Goal: Transaction & Acquisition: Purchase product/service

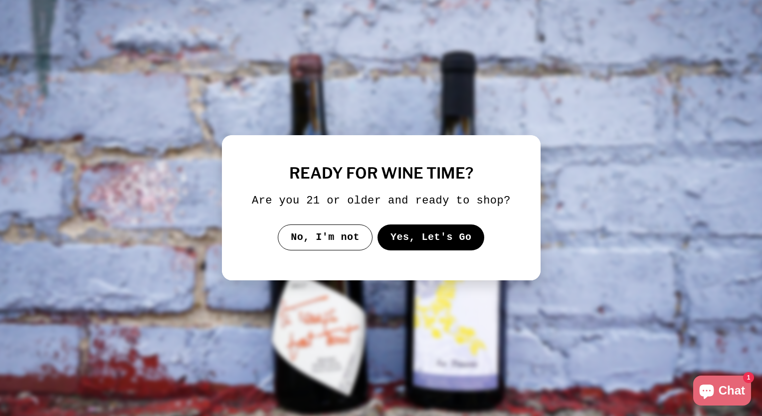
click at [439, 246] on button "Yes, Let's Go" at bounding box center [430, 237] width 107 height 26
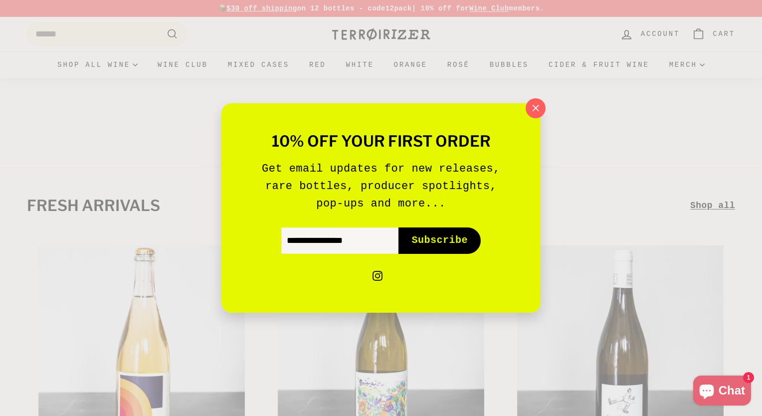
click at [540, 111] on icon "button" at bounding box center [536, 108] width 14 height 14
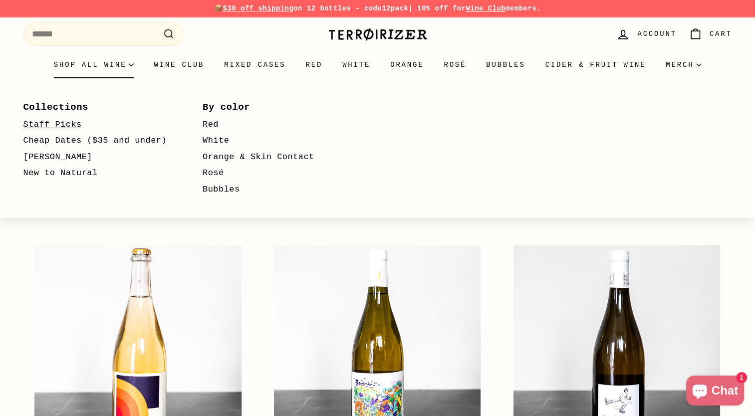
click at [64, 127] on link "Staff Picks" at bounding box center [98, 125] width 151 height 16
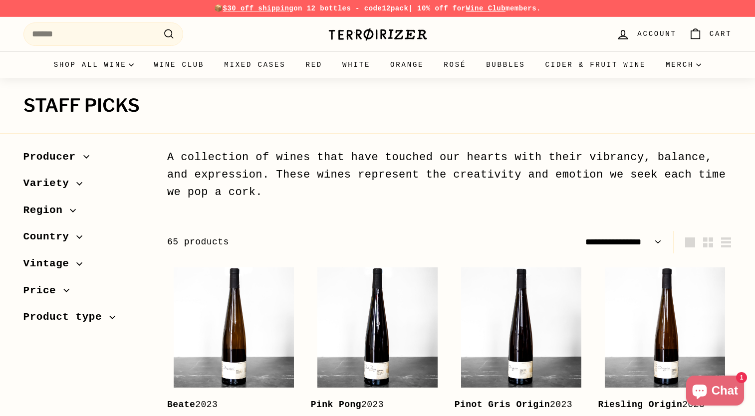
select select "**********"
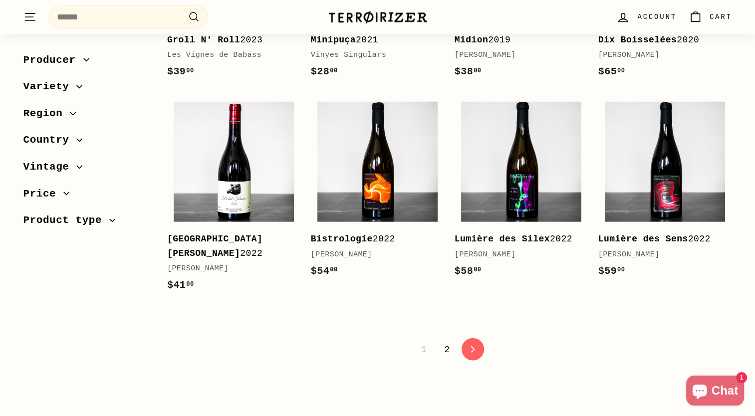
scroll to position [2045, 0]
click at [567, 231] on div "Lumière des Silex 2022" at bounding box center [516, 238] width 124 height 14
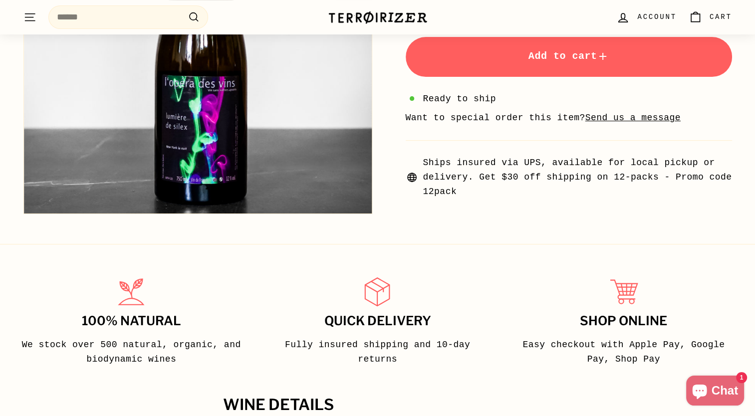
scroll to position [200, 0]
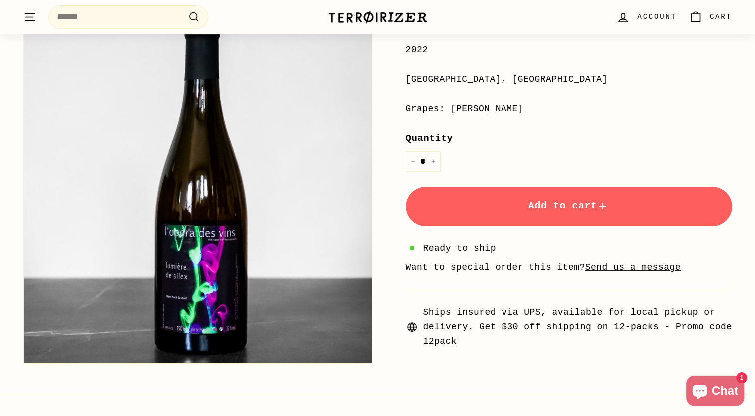
click at [577, 205] on span "Add to cart" at bounding box center [568, 205] width 81 height 11
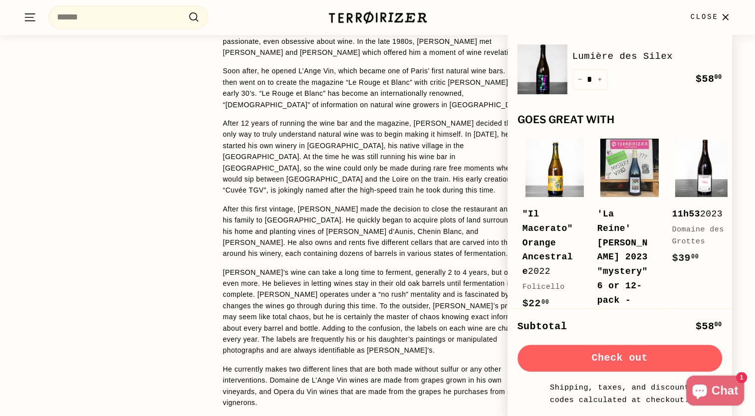
scroll to position [848, 0]
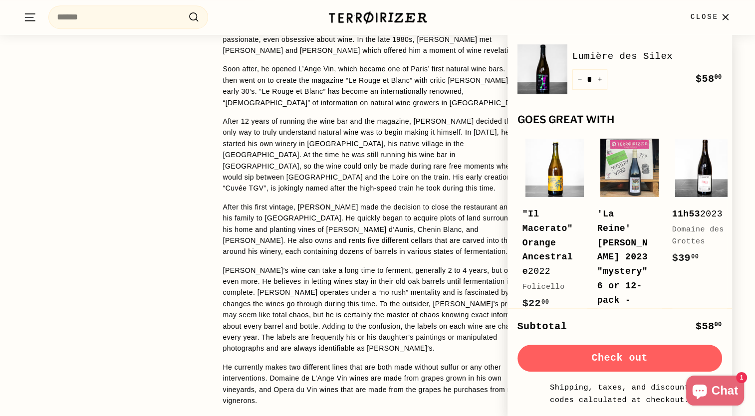
click at [720, 18] on icon "button" at bounding box center [724, 16] width 13 height 13
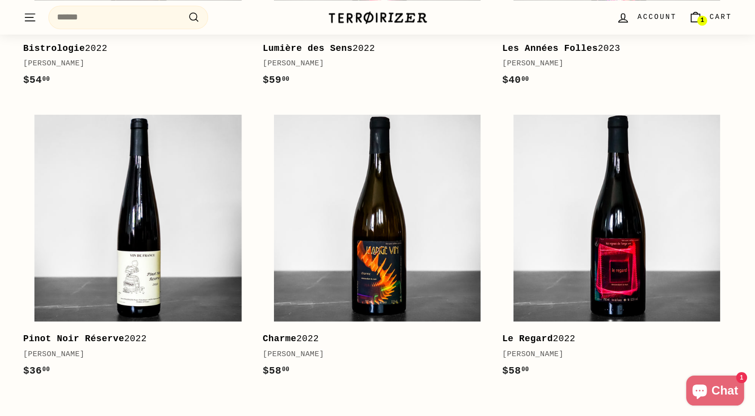
scroll to position [1696, 0]
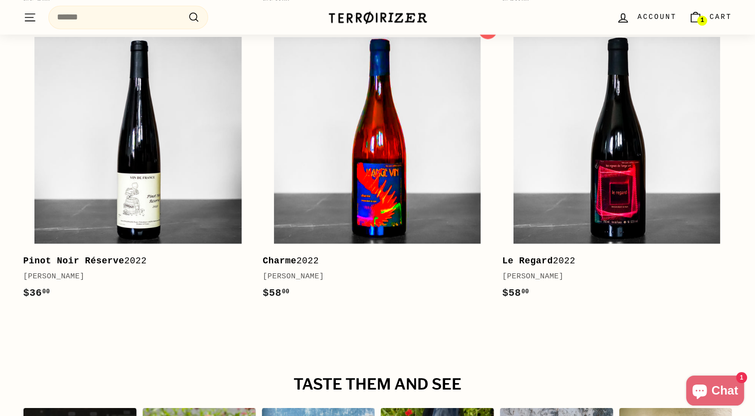
click at [407, 185] on img at bounding box center [377, 140] width 207 height 207
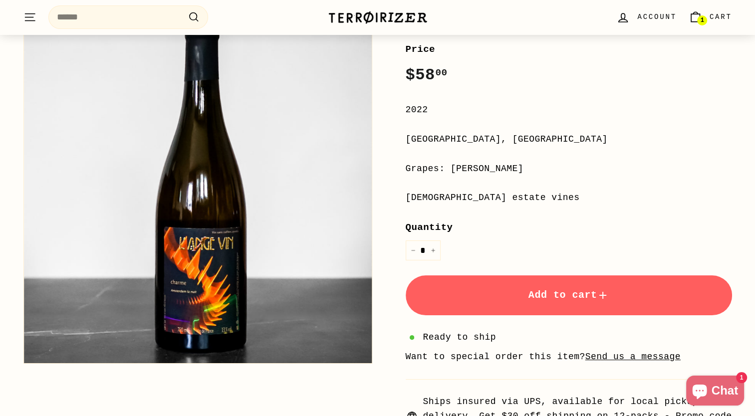
scroll to position [200, 0]
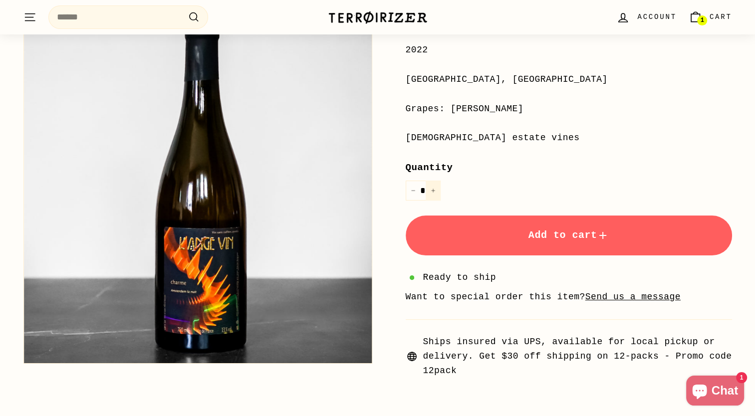
click at [429, 191] on button "+" at bounding box center [432, 191] width 15 height 20
click at [432, 190] on icon "Increase item quantity by one" at bounding box center [432, 190] width 3 height 3
click at [417, 193] on button "−" at bounding box center [413, 191] width 15 height 20
type input "*"
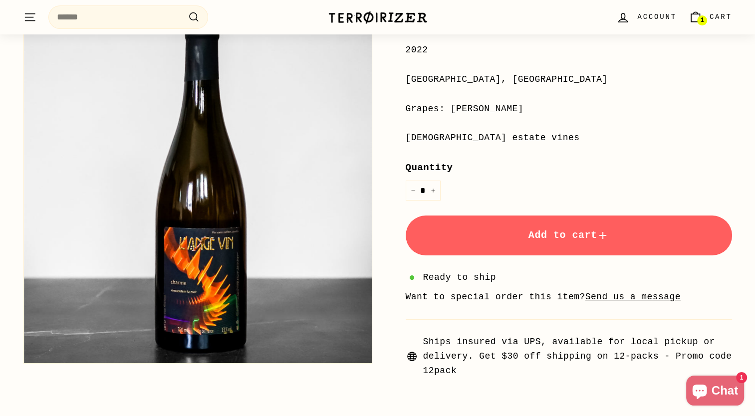
click at [568, 238] on span "Add to cart" at bounding box center [568, 234] width 81 height 11
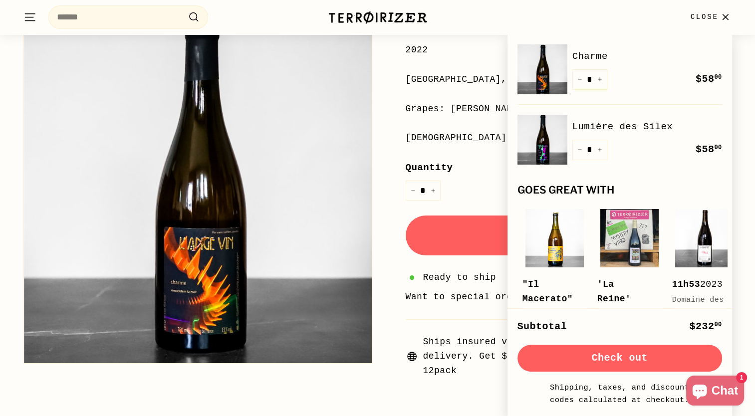
click at [727, 11] on icon "button" at bounding box center [724, 16] width 13 height 13
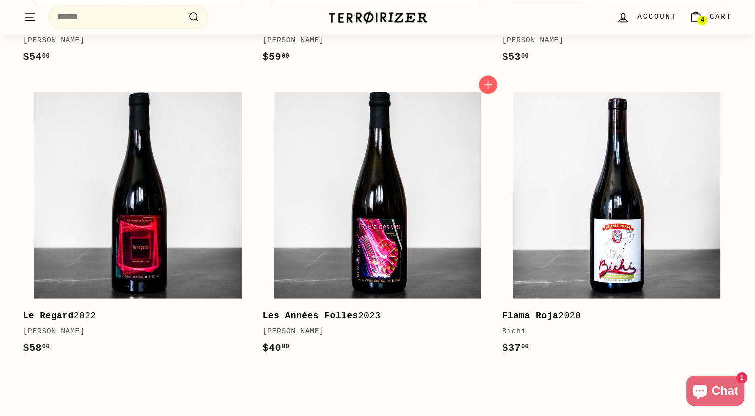
scroll to position [1649, 0]
click at [80, 308] on div "Le Regard 2022" at bounding box center [132, 315] width 219 height 14
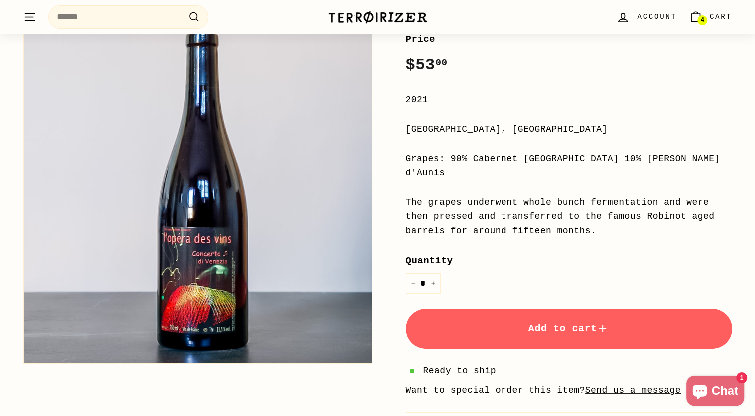
scroll to position [100, 0]
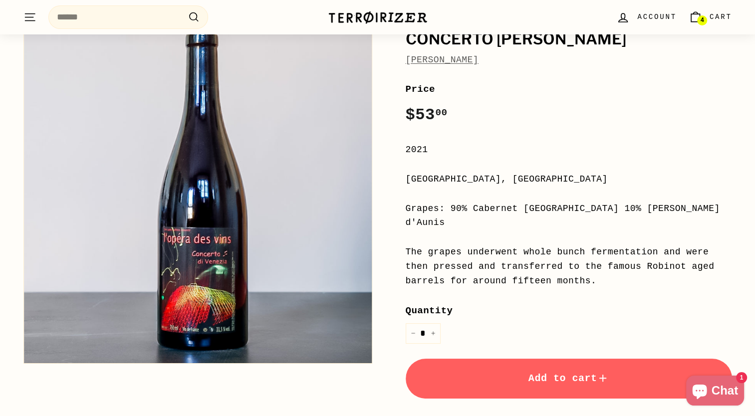
click at [593, 373] on span "Add to cart" at bounding box center [568, 378] width 81 height 11
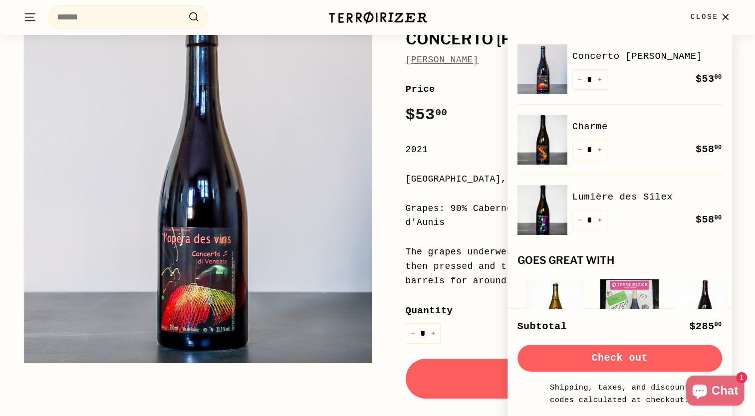
click at [446, 245] on div "The grapes underwent whole bunch fermentation and were then pressed and transfe…" at bounding box center [569, 266] width 326 height 43
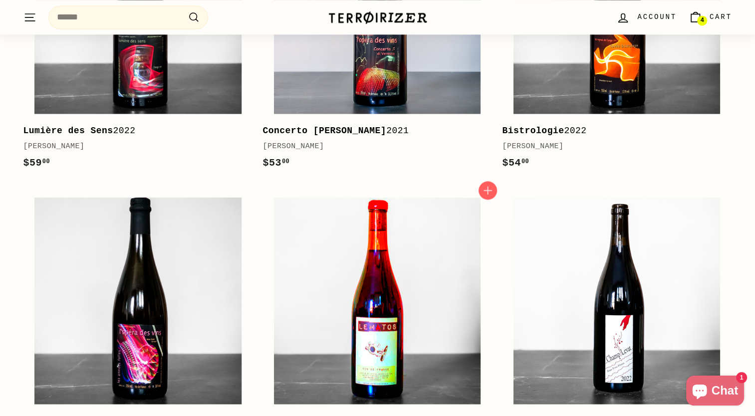
scroll to position [1588, 0]
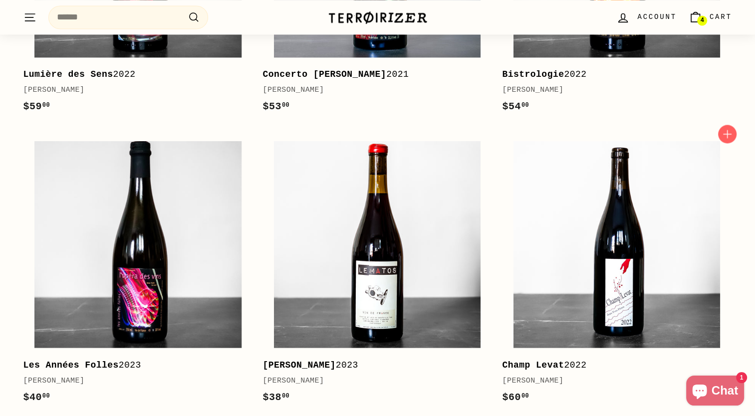
click at [562, 375] on div "[PERSON_NAME]" at bounding box center [611, 381] width 219 height 12
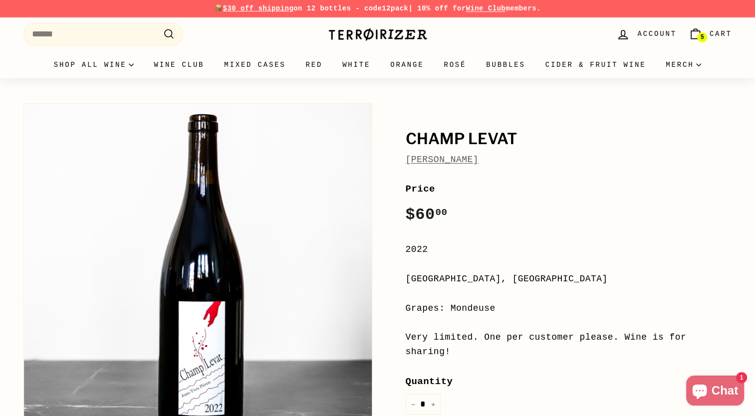
click at [426, 155] on link "[PERSON_NAME]" at bounding box center [442, 160] width 73 height 10
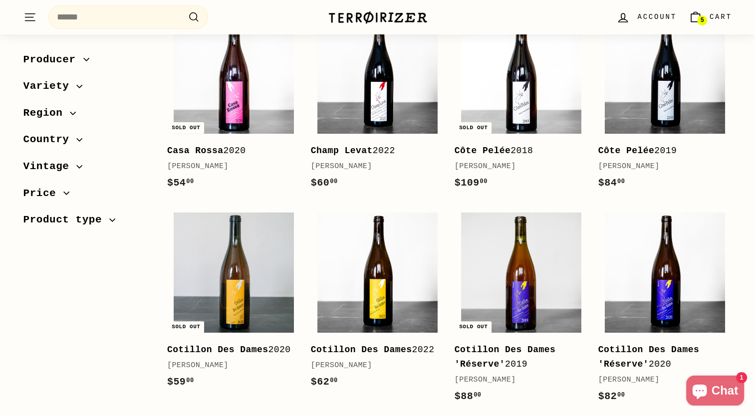
scroll to position [249, 0]
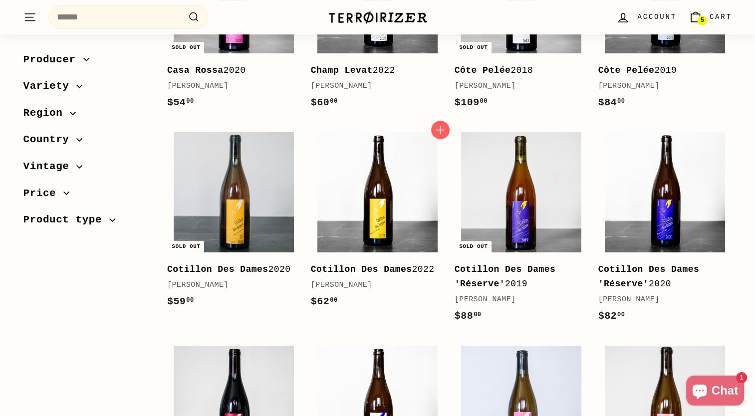
click at [383, 268] on b "Cotillon Des Dames" at bounding box center [361, 269] width 101 height 10
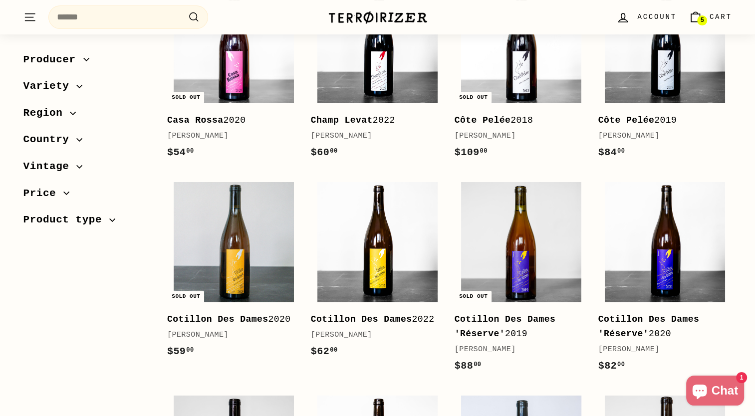
scroll to position [0, 0]
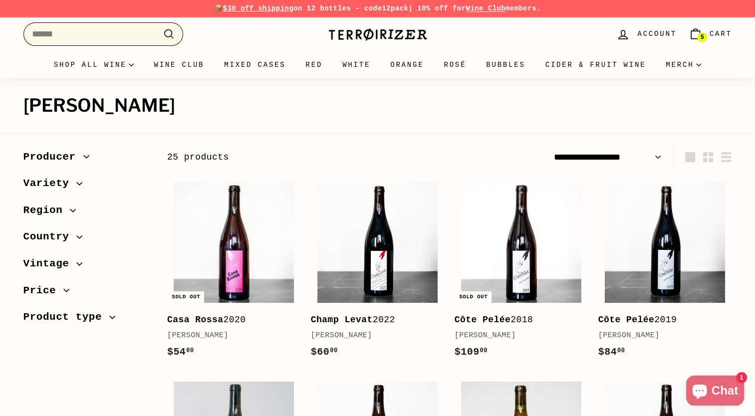
click at [99, 36] on input "Search" at bounding box center [103, 33] width 160 height 23
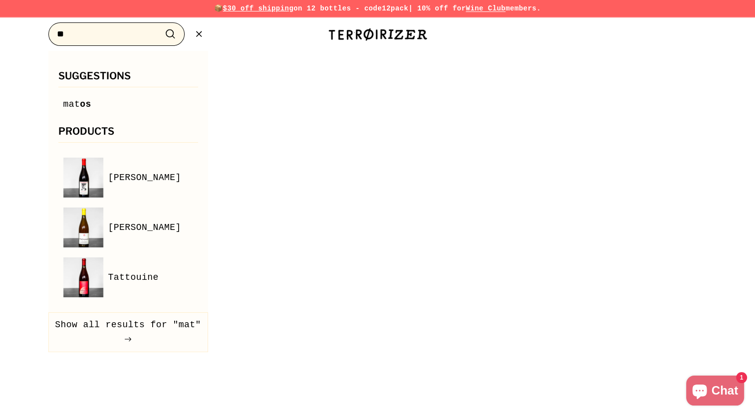
type input "*"
click at [196, 33] on icon ".cls-1{fill:none;stroke:#000;stroke-miterlimit:10;stroke-width:2px}" at bounding box center [199, 34] width 12 height 12
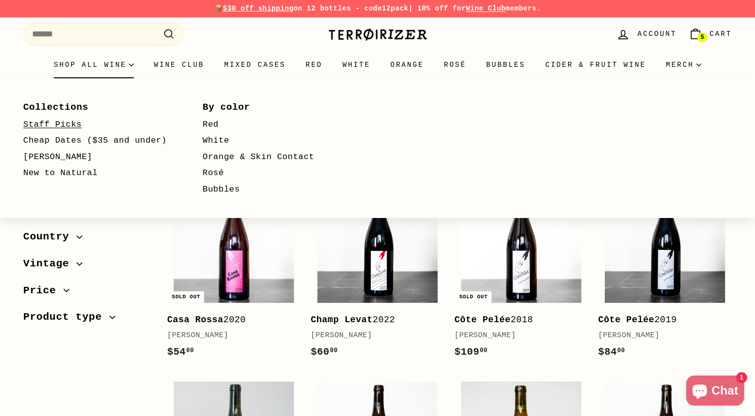
click at [50, 119] on link "Staff Picks" at bounding box center [98, 125] width 151 height 16
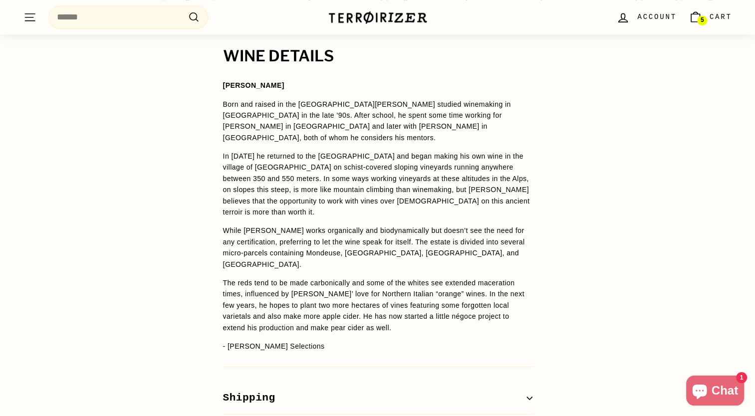
scroll to position [599, 0]
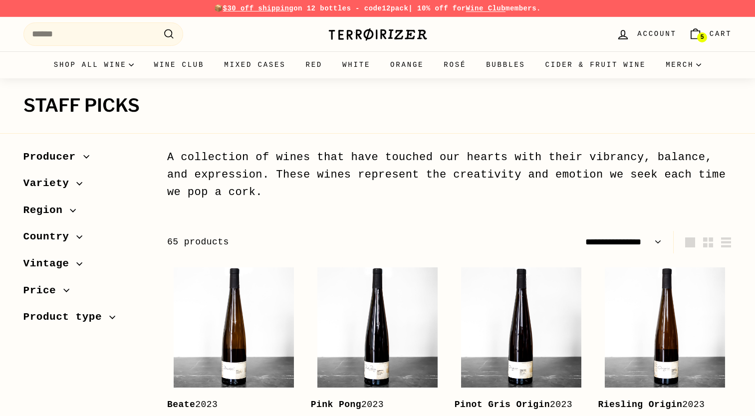
select select "**********"
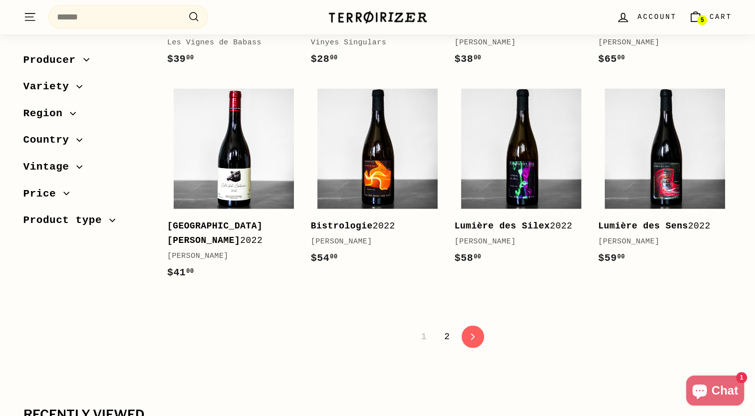
scroll to position [2045, 0]
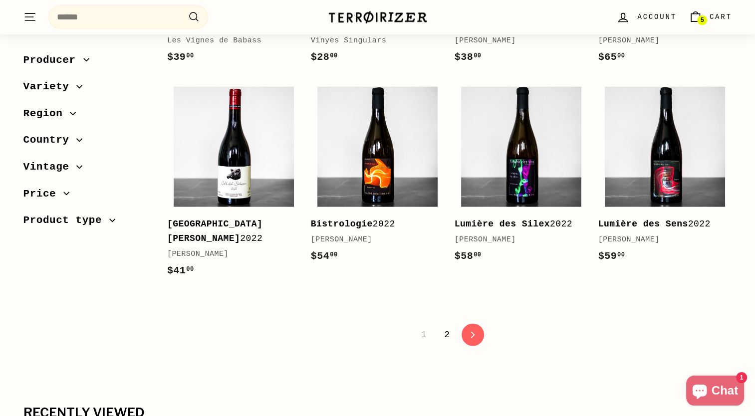
click at [452, 326] on link "2" at bounding box center [446, 334] width 17 height 17
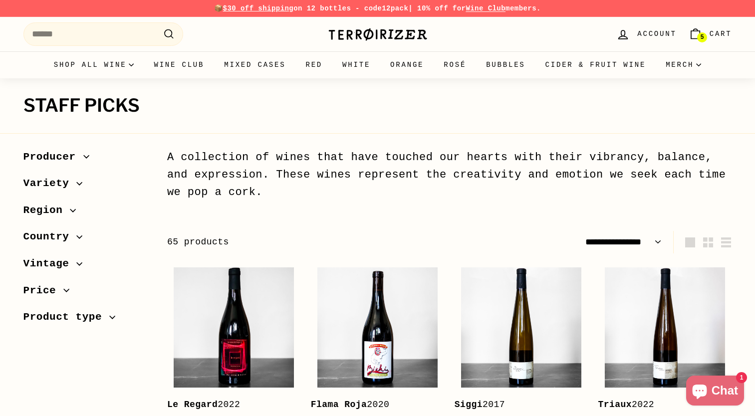
select select "**********"
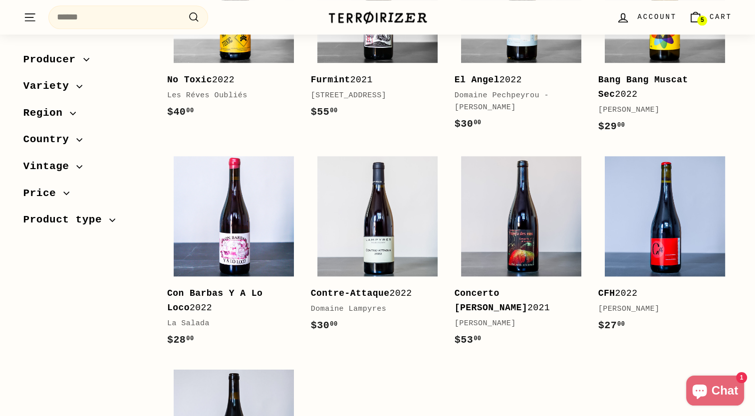
scroll to position [1297, 0]
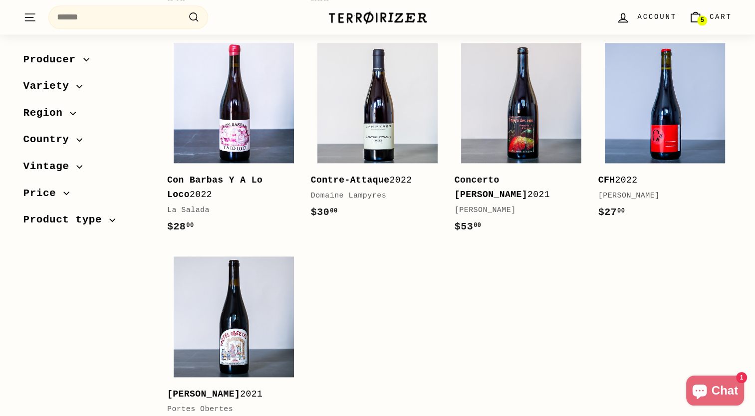
click at [703, 17] on span "5" at bounding box center [701, 20] width 3 height 7
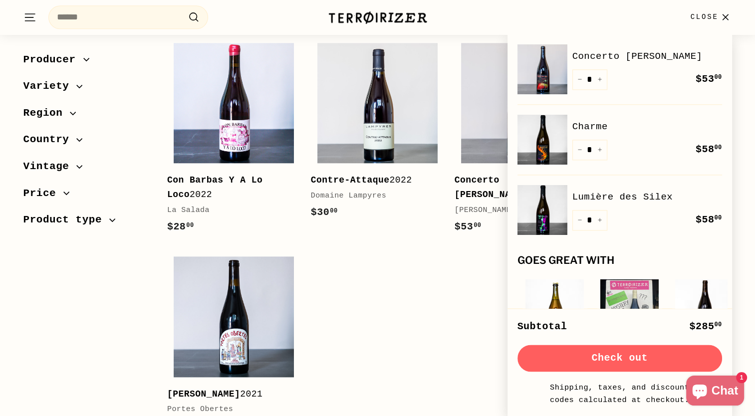
click at [80, 72] on button "Producer" at bounding box center [87, 62] width 128 height 27
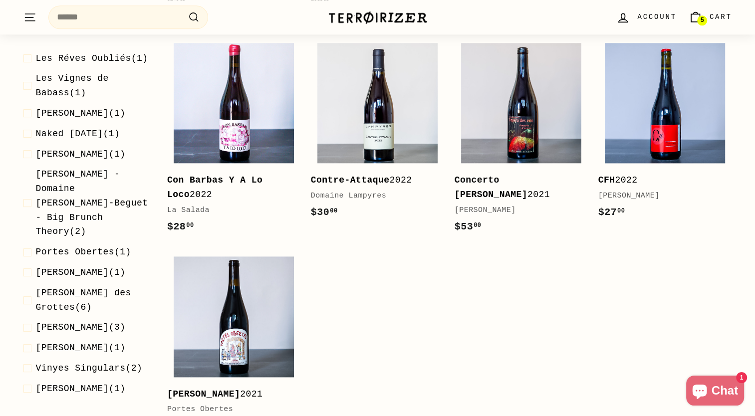
scroll to position [499, 0]
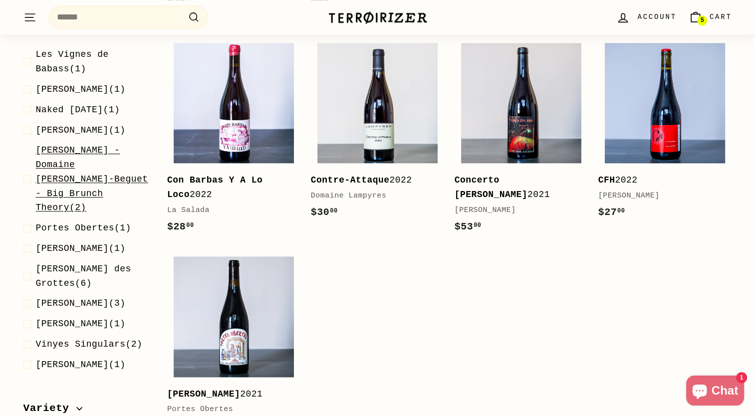
click at [86, 213] on span "Patrice Beguet - Domaine Hughes-Beguet - Big Brunch Theory" at bounding box center [92, 179] width 112 height 67
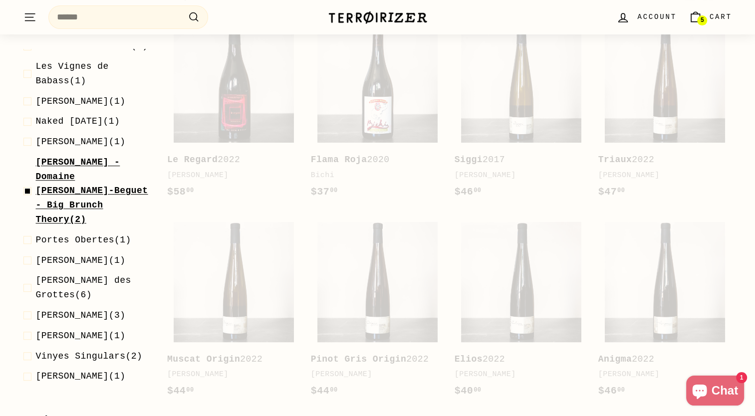
scroll to position [85, 0]
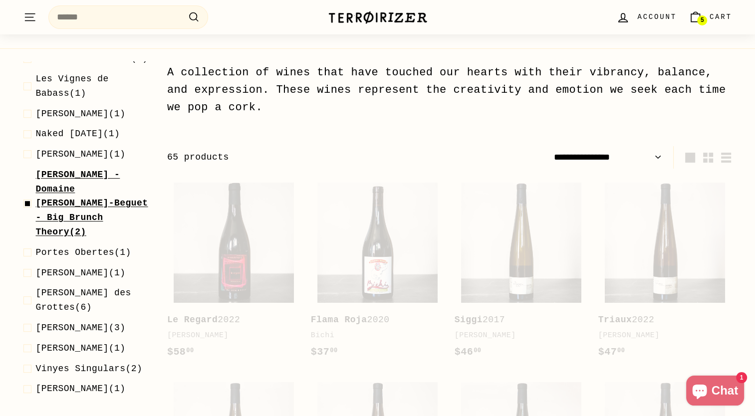
select select "**********"
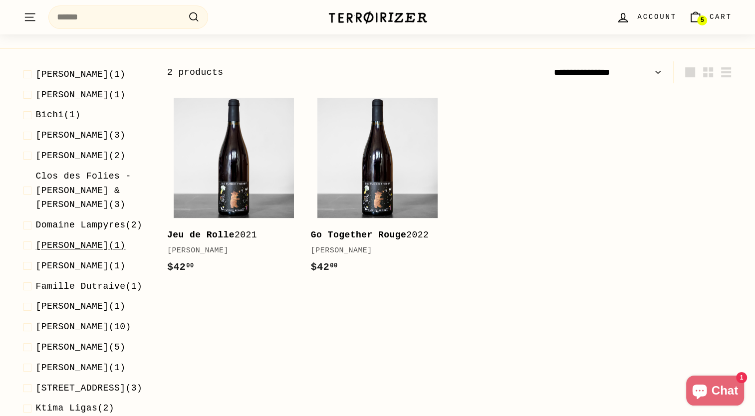
scroll to position [0, 0]
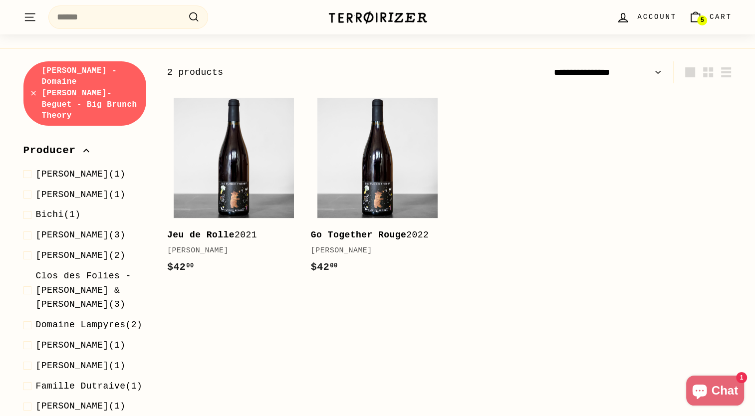
click at [30, 89] on link "Patrice Beguet - Domaine Hughes-Beguet - Big Brunch Theory" at bounding box center [84, 93] width 123 height 65
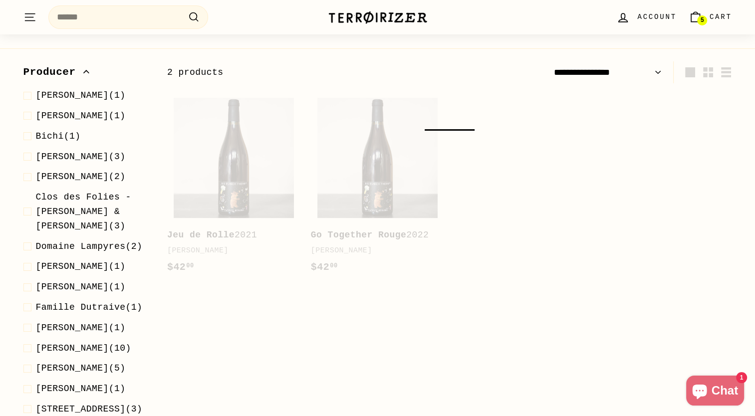
scroll to position [106, 0]
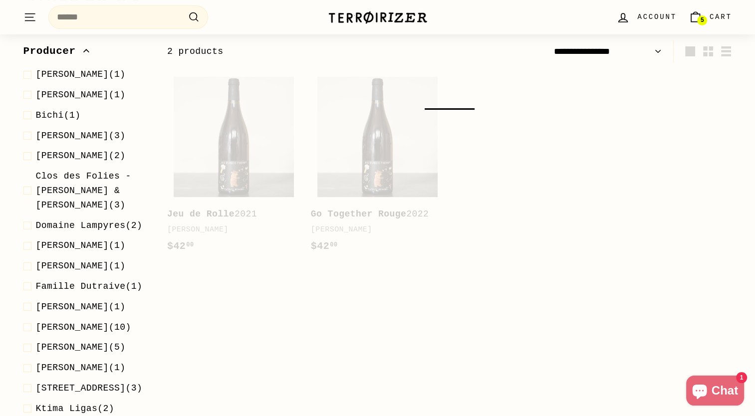
select select "**********"
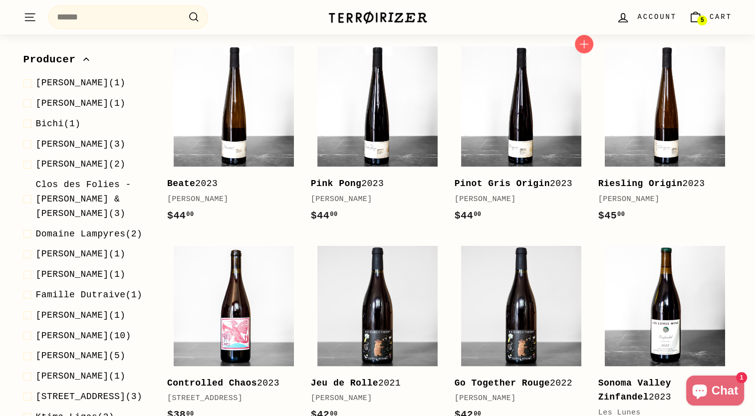
scroll to position [56, 0]
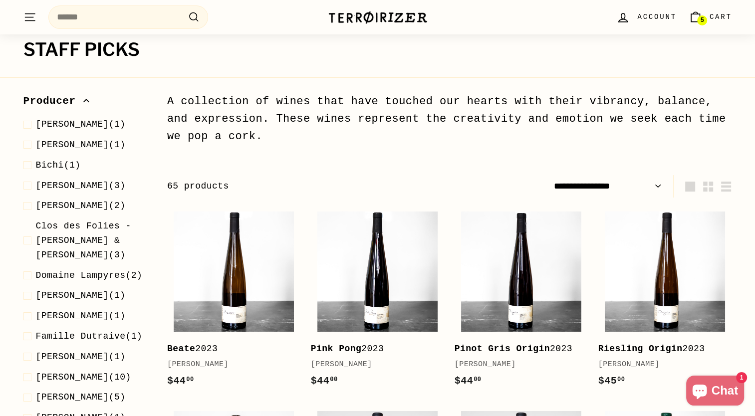
click at [717, 17] on span "Cart" at bounding box center [720, 16] width 22 height 11
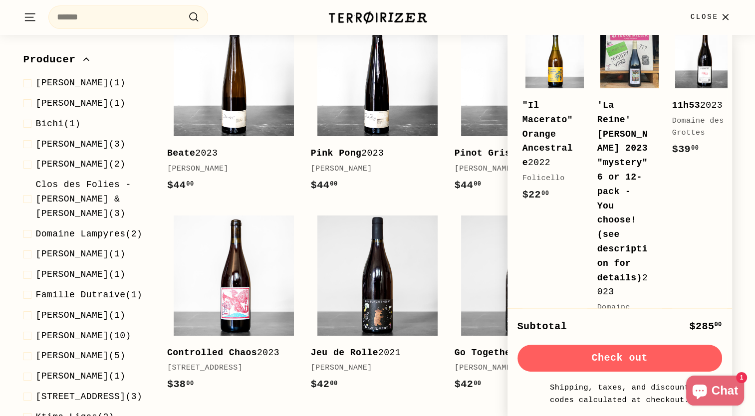
scroll to position [305, 0]
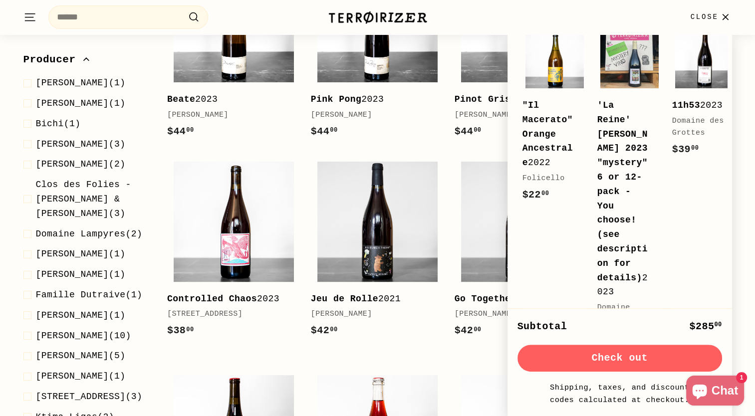
click at [620, 360] on button "Check out" at bounding box center [619, 358] width 205 height 27
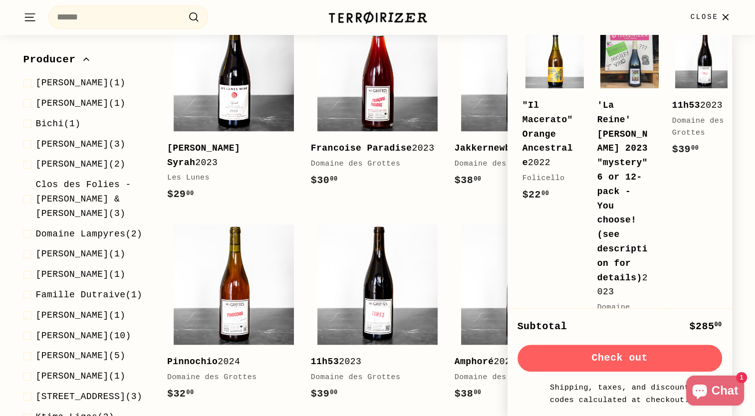
click at [714, 7] on button "Close" at bounding box center [710, 16] width 53 height 29
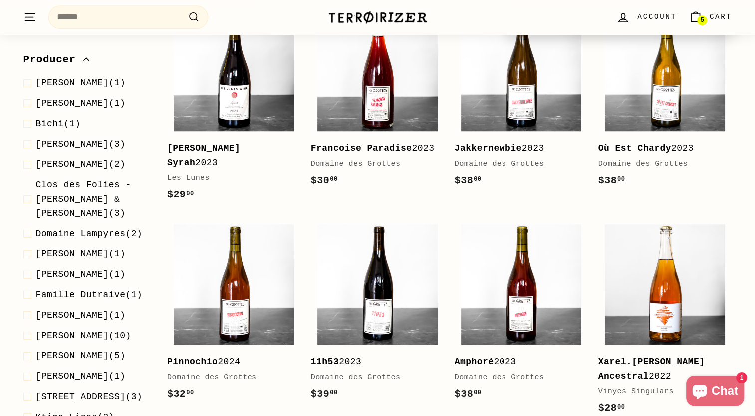
click at [717, 16] on span "Cart" at bounding box center [720, 16] width 22 height 11
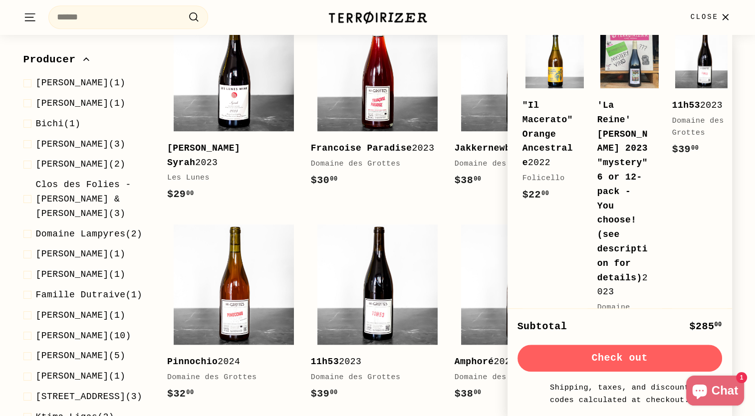
click at [717, 16] on span "Close" at bounding box center [704, 16] width 28 height 11
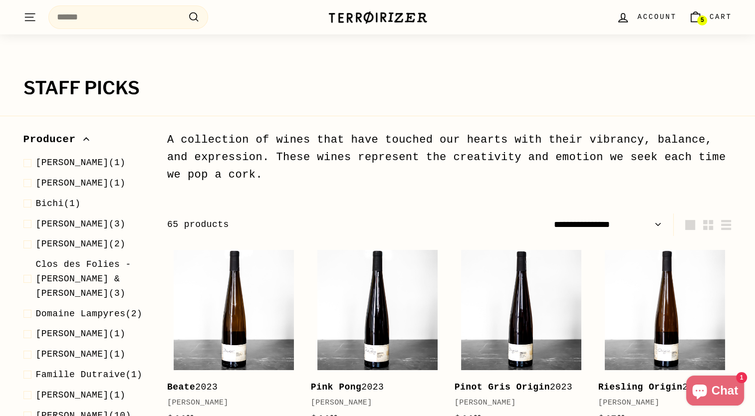
scroll to position [0, 0]
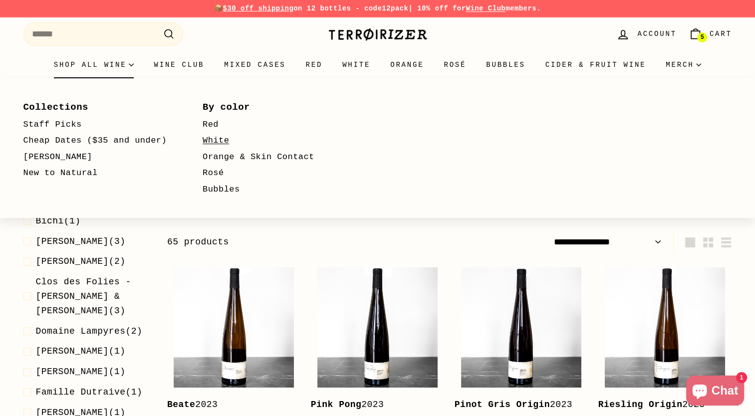
click at [216, 141] on link "White" at bounding box center [278, 141] width 151 height 16
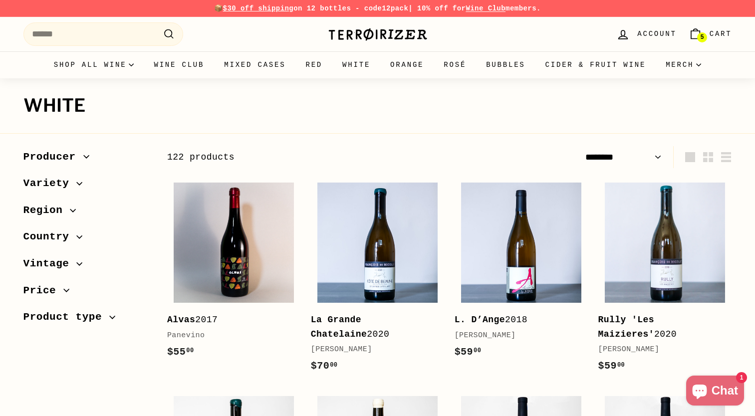
select select "******"
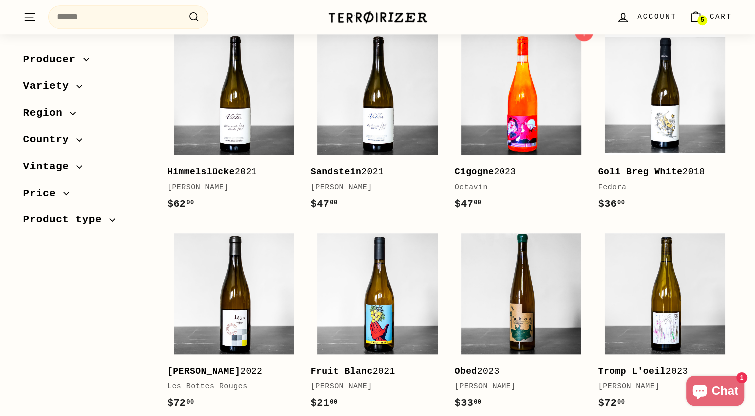
scroll to position [798, 0]
click at [475, 182] on div "Octavin" at bounding box center [516, 188] width 124 height 12
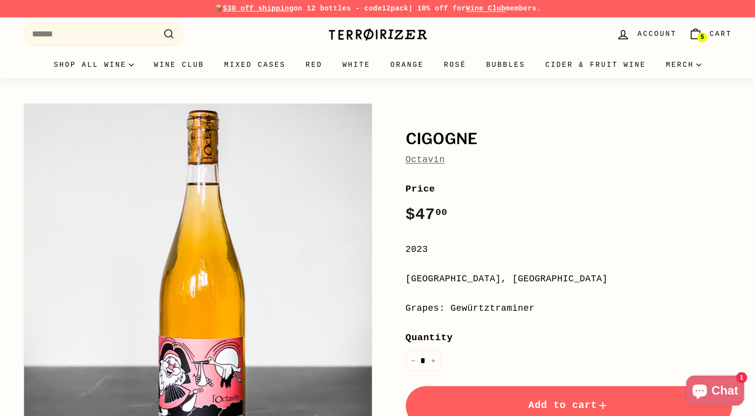
click at [423, 160] on link "Octavin" at bounding box center [425, 160] width 39 height 10
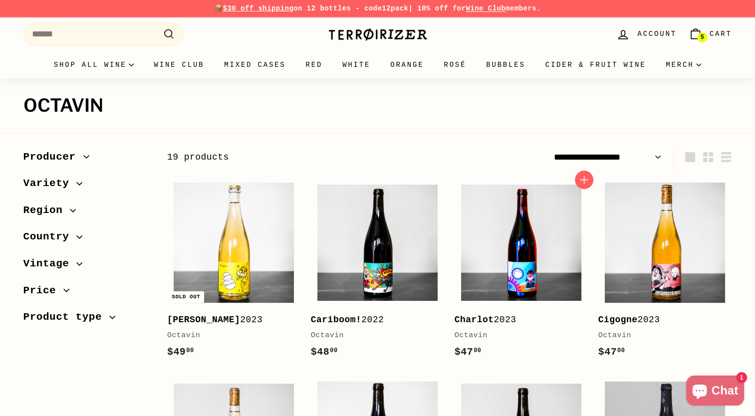
click at [536, 290] on img at bounding box center [521, 243] width 120 height 120
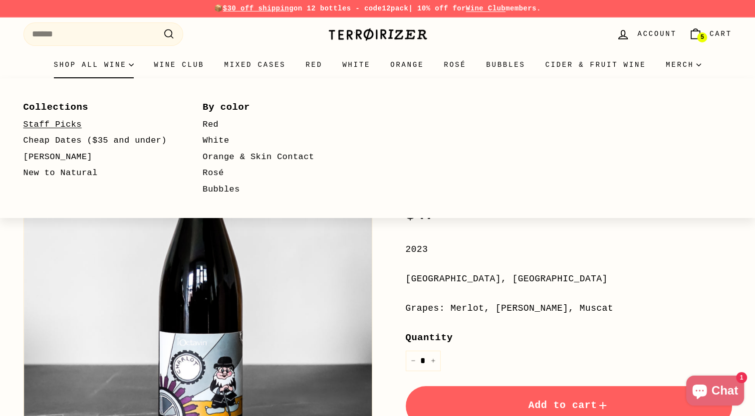
click at [50, 120] on link "Staff Picks" at bounding box center [98, 125] width 151 height 16
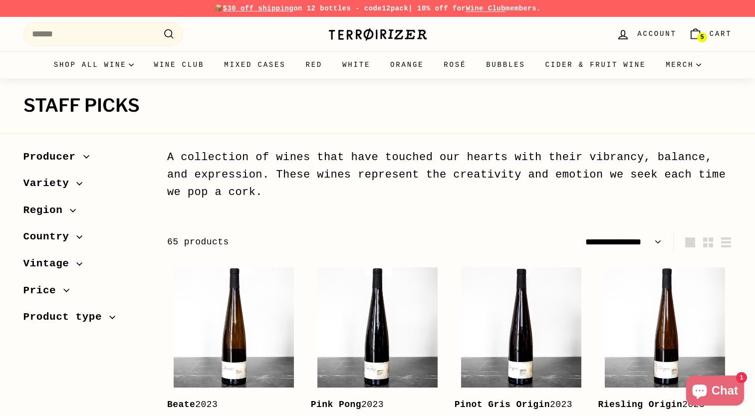
select select "**********"
click at [416, 64] on link "Orange" at bounding box center [406, 64] width 53 height 27
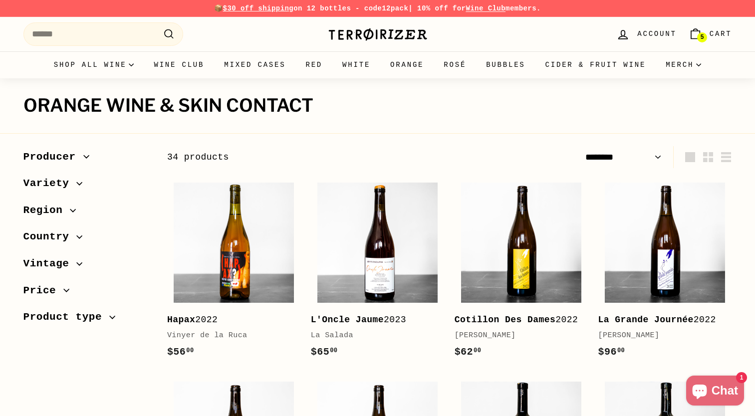
select select "******"
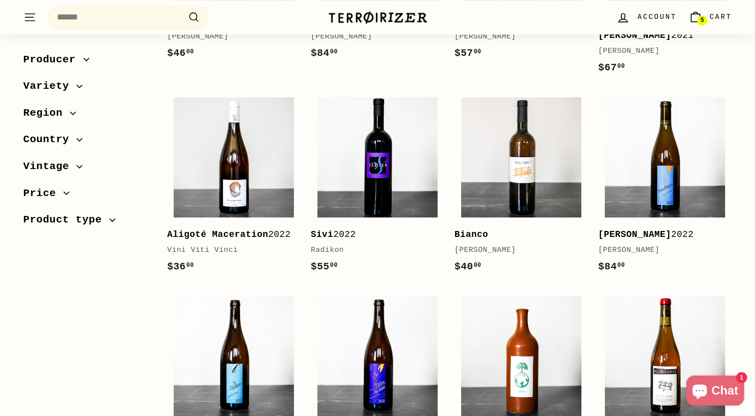
scroll to position [499, 0]
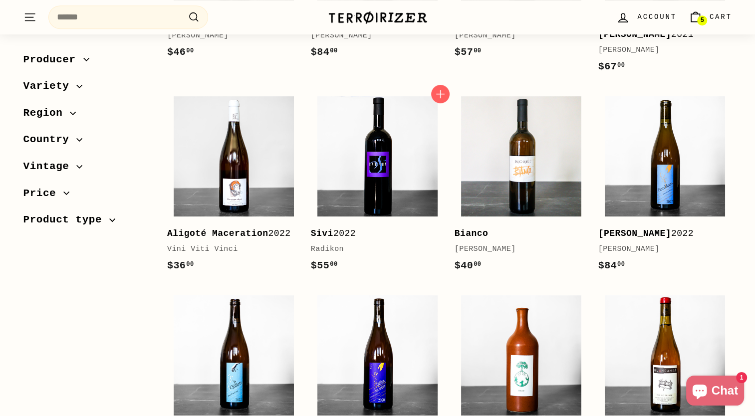
click at [325, 243] on div "Radikon" at bounding box center [373, 249] width 124 height 12
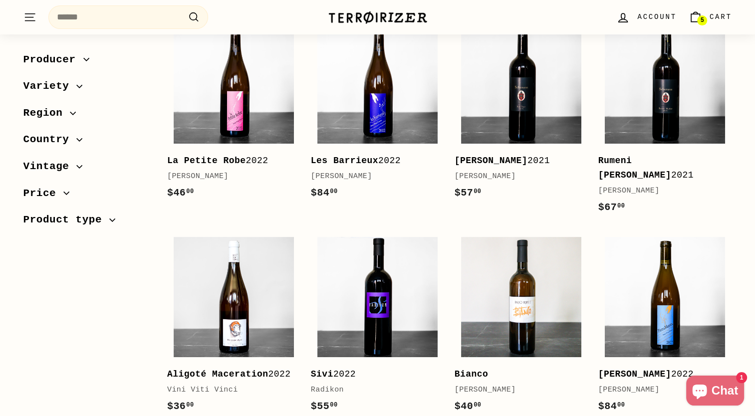
scroll to position [449, 0]
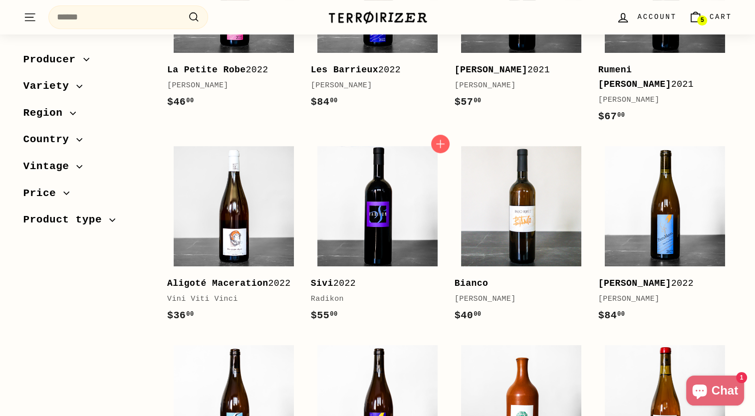
click at [325, 278] on b "Sivi" at bounding box center [322, 283] width 22 height 10
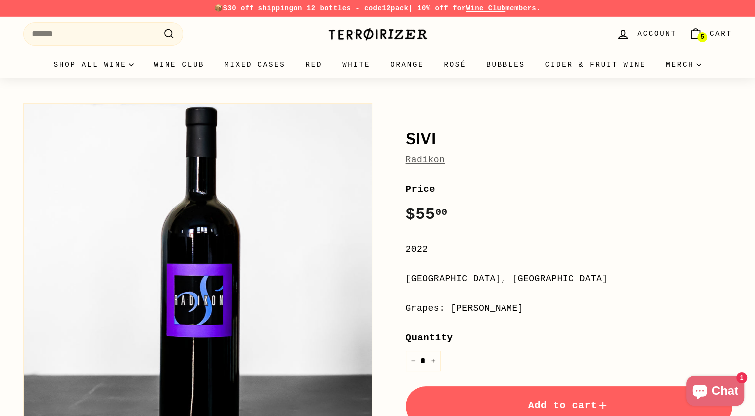
click at [432, 163] on link "Radikon" at bounding box center [425, 160] width 39 height 10
click at [422, 159] on link "Radikon" at bounding box center [425, 160] width 39 height 10
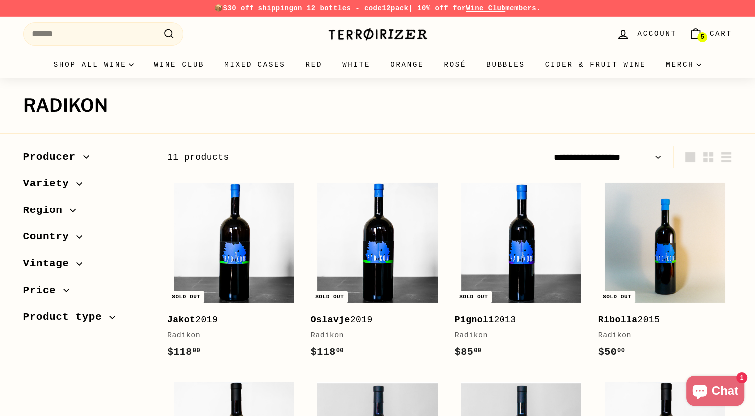
click at [723, 25] on link "5 Cart" at bounding box center [709, 33] width 55 height 29
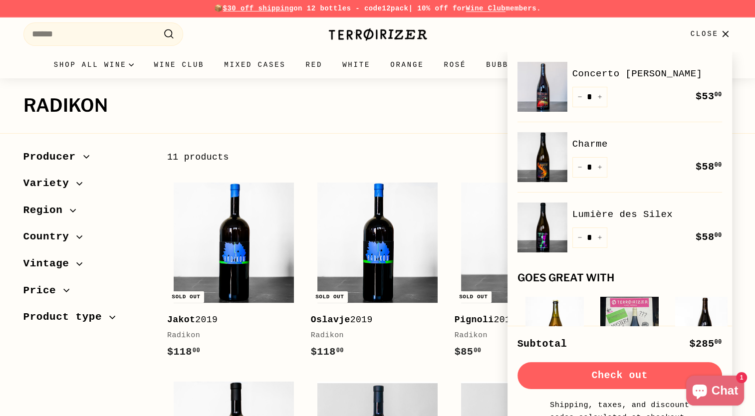
click at [659, 368] on button "Check out" at bounding box center [619, 375] width 205 height 27
